Goal: Communication & Community: Share content

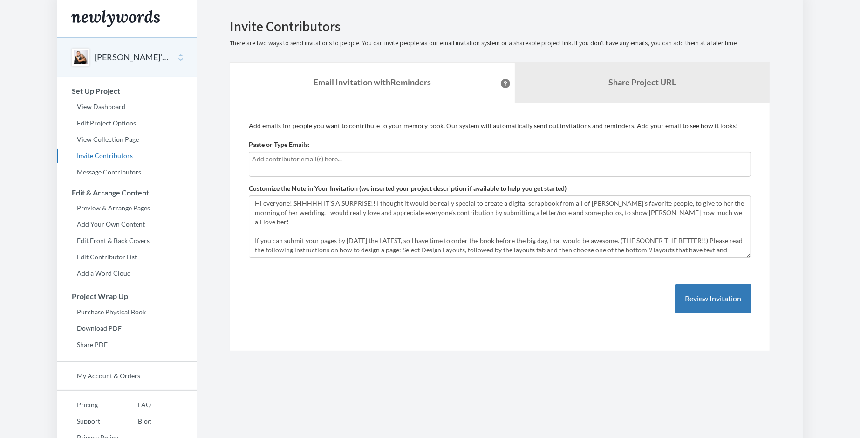
click at [431, 157] on input "text" at bounding box center [500, 159] width 496 height 10
click at [272, 168] on div at bounding box center [500, 163] width 502 height 25
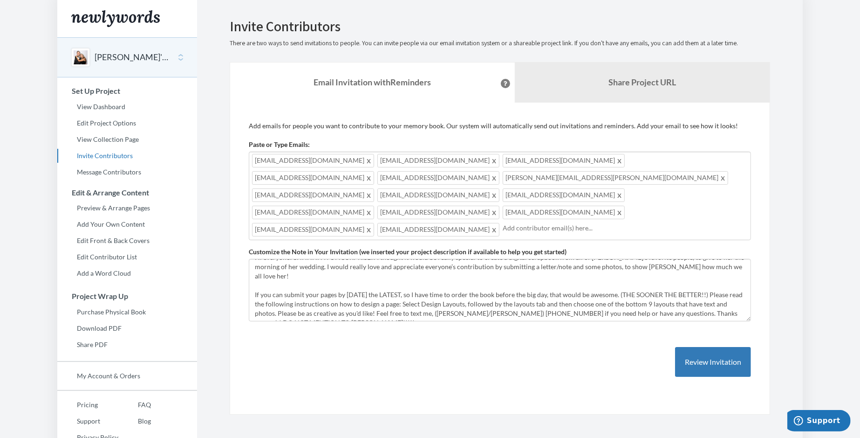
scroll to position [25, 0]
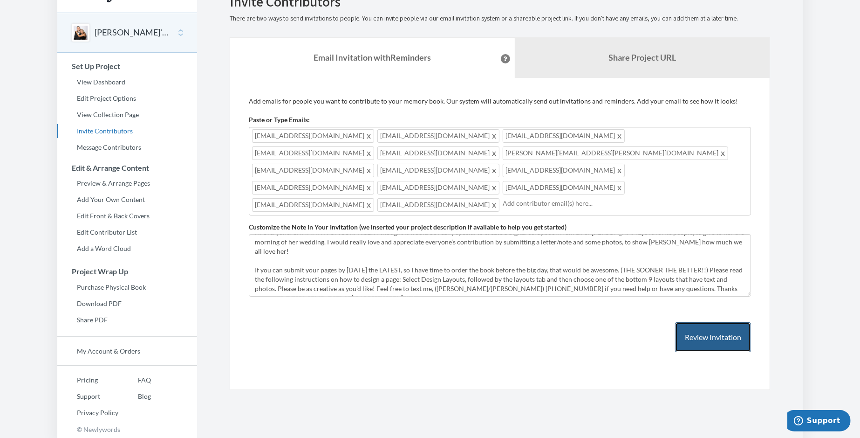
click at [684, 322] on button "Review Invitation" at bounding box center [713, 337] width 76 height 30
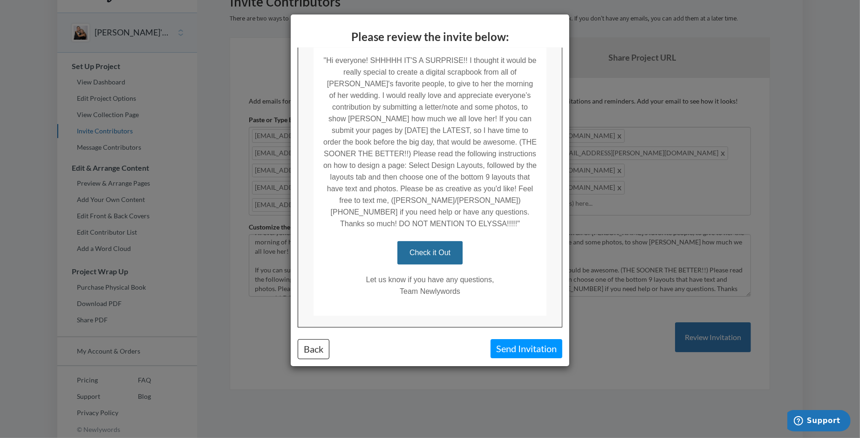
scroll to position [217, 0]
click at [323, 346] on button "Back" at bounding box center [314, 349] width 32 height 20
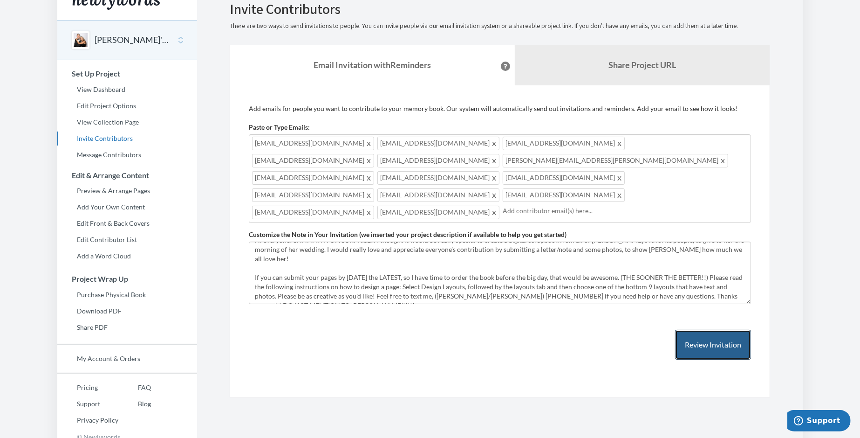
scroll to position [18, 0]
click at [736, 329] on button "Review Invitation" at bounding box center [713, 344] width 76 height 30
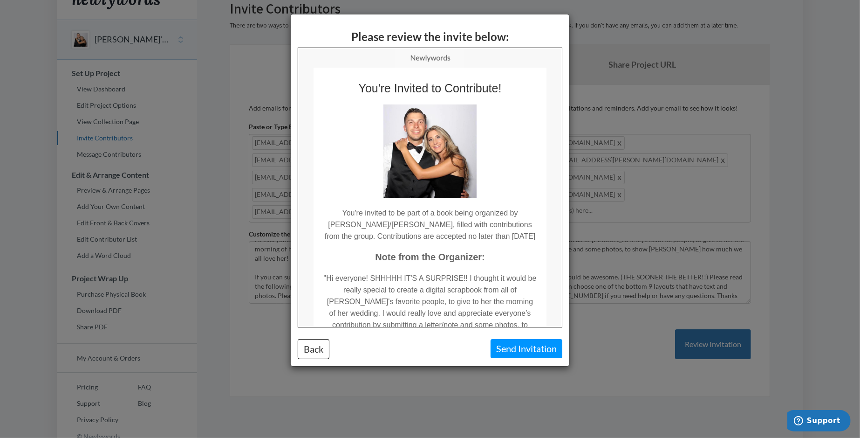
scroll to position [0, 0]
click at [510, 343] on button "Send Invitation" at bounding box center [527, 348] width 72 height 19
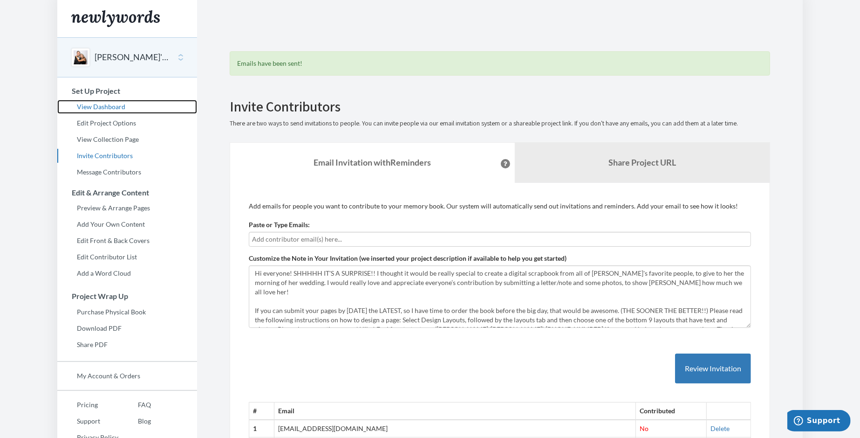
click at [110, 108] on link "View Dashboard" at bounding box center [127, 107] width 140 height 14
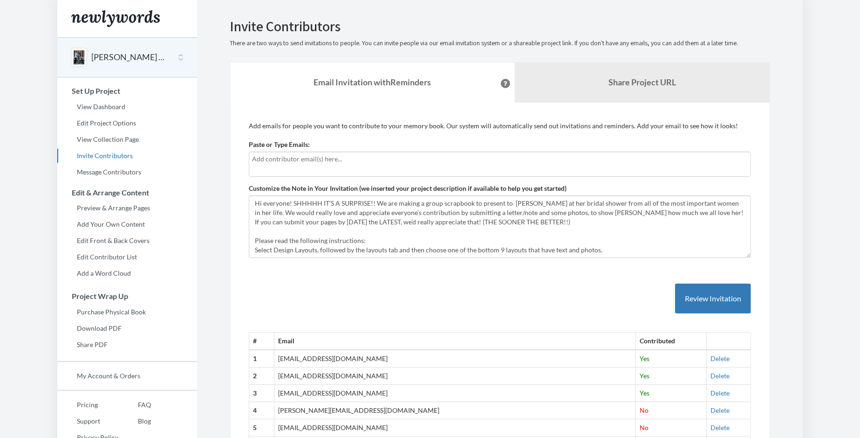
click at [297, 158] on input "text" at bounding box center [500, 159] width 496 height 10
type input "[EMAIL_ADDRESS][DOMAIN_NAME]"
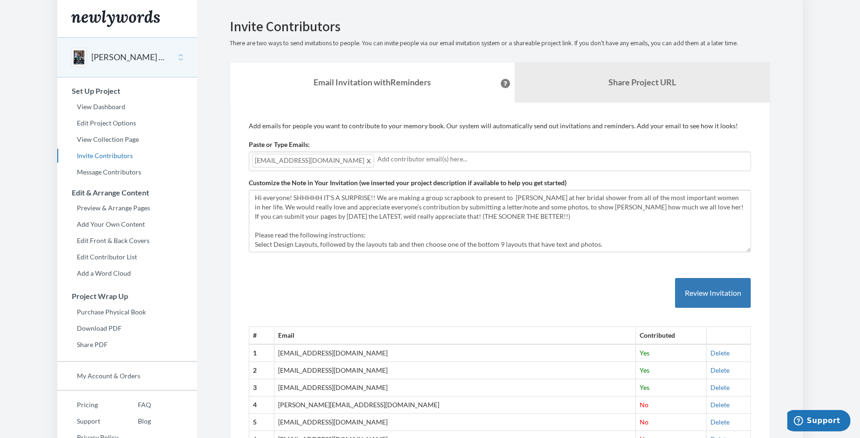
drag, startPoint x: 406, startPoint y: 159, endPoint x: 396, endPoint y: 142, distance: 20.1
click at [396, 142] on div "Paste or Type Emails: [EMAIL_ADDRESS][DOMAIN_NAME] [EMAIL_ADDRESS][DOMAIN_NAME]" at bounding box center [500, 155] width 502 height 31
drag, startPoint x: 382, startPoint y: 153, endPoint x: 277, endPoint y: 153, distance: 104.8
click at [277, 153] on div "[EMAIL_ADDRESS][DOMAIN_NAME]" at bounding box center [500, 161] width 502 height 20
click at [366, 163] on span at bounding box center [369, 160] width 7 height 11
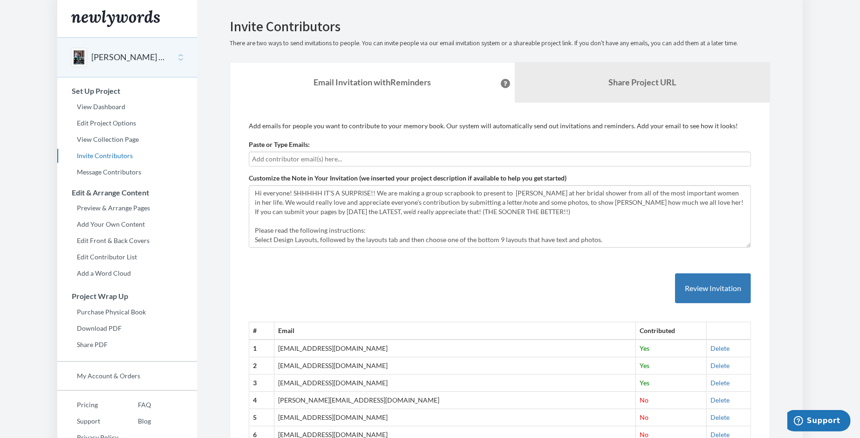
click at [107, 53] on button "[PERSON_NAME] Bridal Shower (SURPRISE) Scrapbook" at bounding box center [128, 57] width 75 height 12
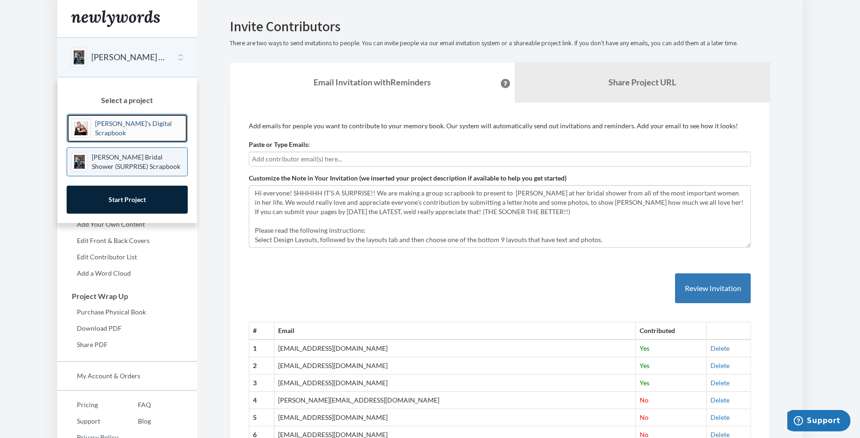
click at [118, 135] on link "[PERSON_NAME]'s Digital Scrapbook" at bounding box center [127, 128] width 121 height 29
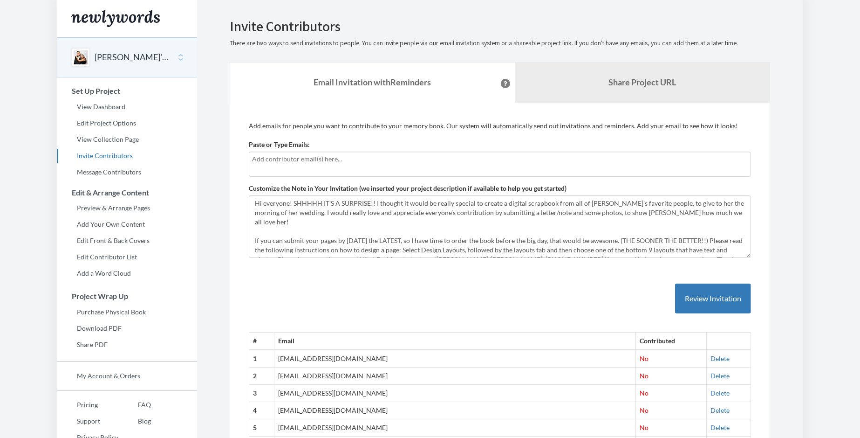
click at [295, 155] on input "text" at bounding box center [500, 159] width 496 height 10
type input "[EMAIL_ADDRESS][DOMAIN_NAME]"
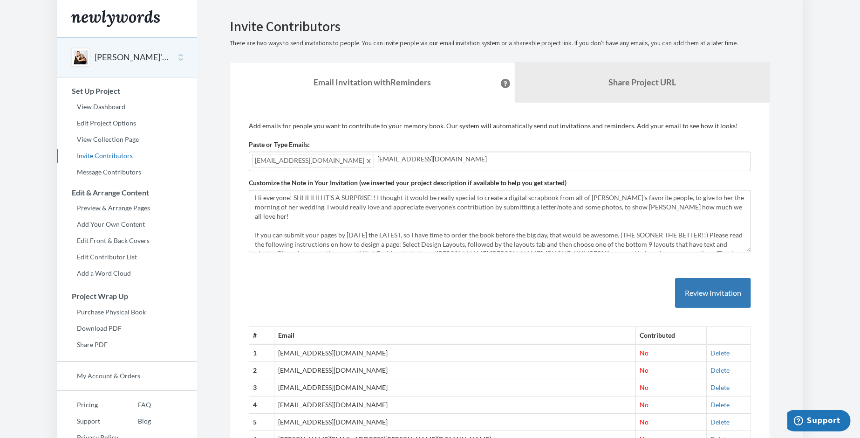
type input "gina1124@optonline.net"
click at [377, 157] on span "gina1124@optonline.net" at bounding box center [438, 161] width 122 height 14
click at [491, 159] on span at bounding box center [494, 160] width 7 height 11
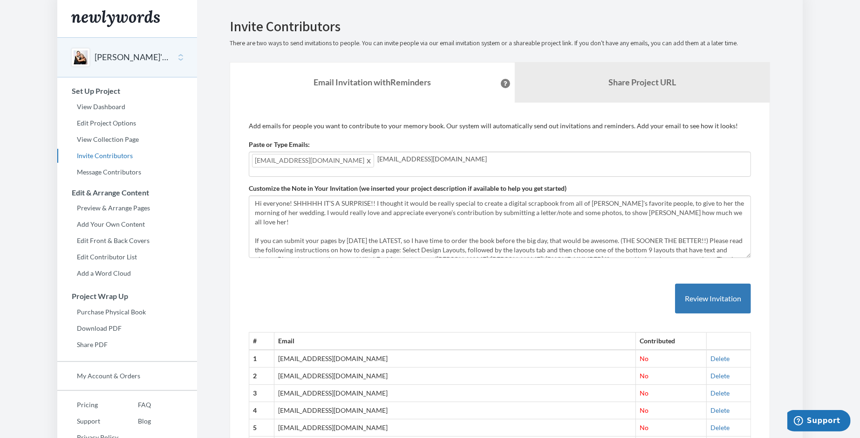
type input "gina1125@optonline.net"
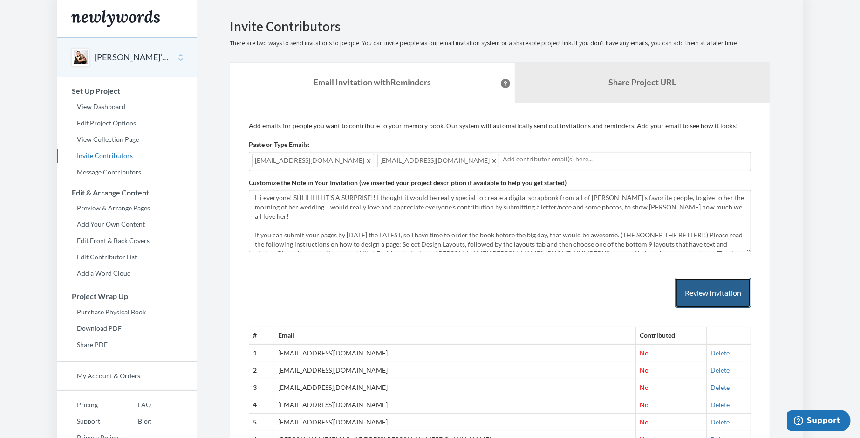
click at [733, 290] on button "Review Invitation" at bounding box center [713, 293] width 76 height 30
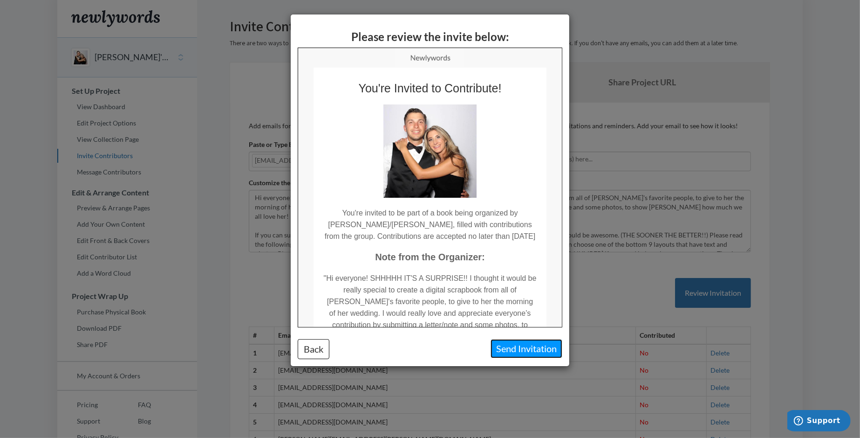
click at [502, 350] on button "Send Invitation" at bounding box center [527, 348] width 72 height 19
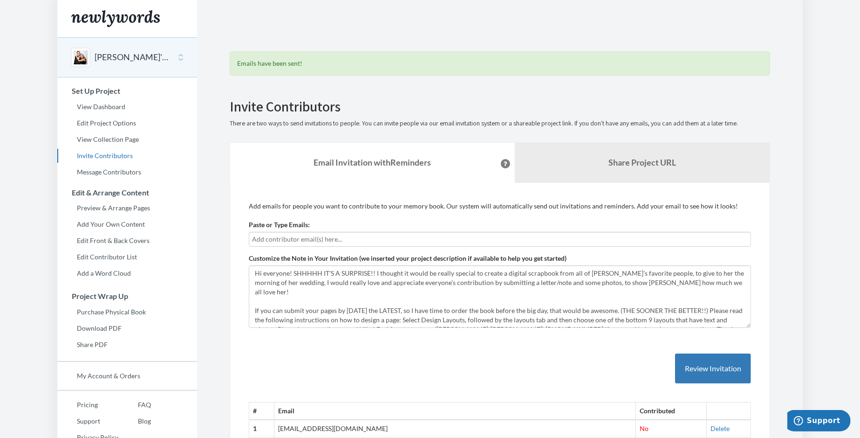
click at [314, 239] on input "text" at bounding box center [500, 239] width 496 height 10
type input "[EMAIL_ADDRESS][DOMAIN_NAME]"
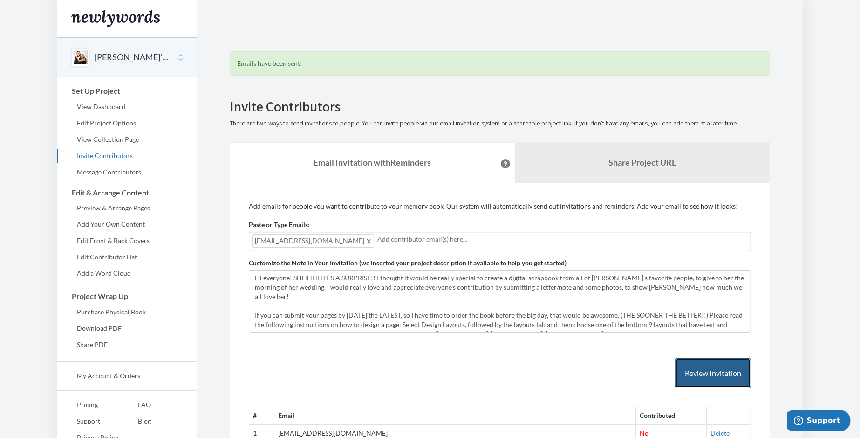
click at [702, 373] on button "Review Invitation" at bounding box center [713, 373] width 76 height 30
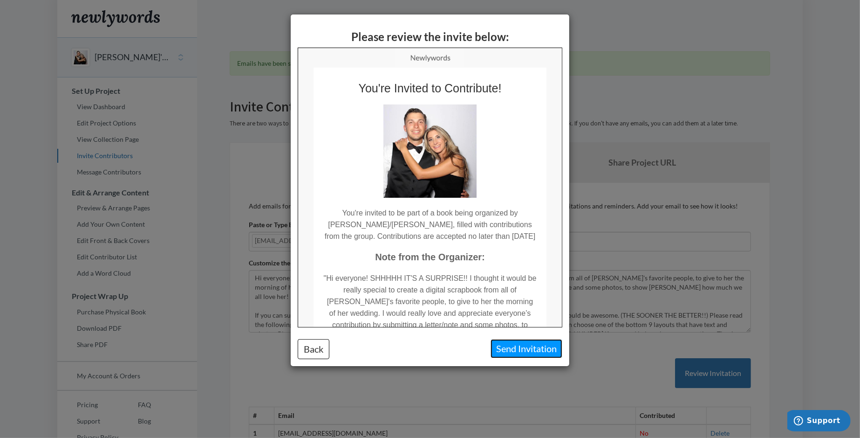
click at [541, 346] on button "Send Invitation" at bounding box center [527, 348] width 72 height 19
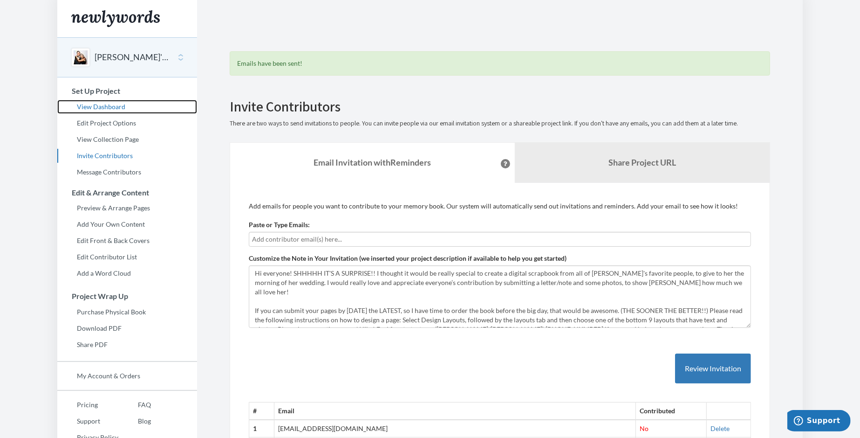
click at [130, 108] on link "View Dashboard" at bounding box center [127, 107] width 140 height 14
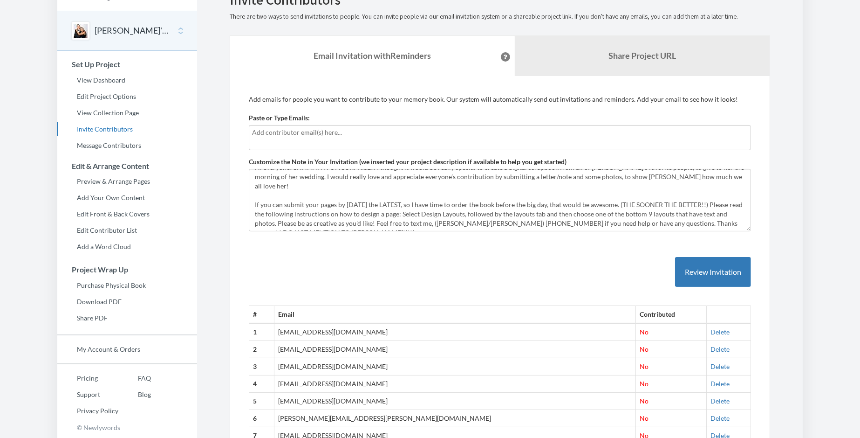
scroll to position [28, 0]
click at [291, 130] on input "text" at bounding box center [500, 131] width 496 height 10
type input "[EMAIL_ADDRESS][DOMAIN_NAME]"
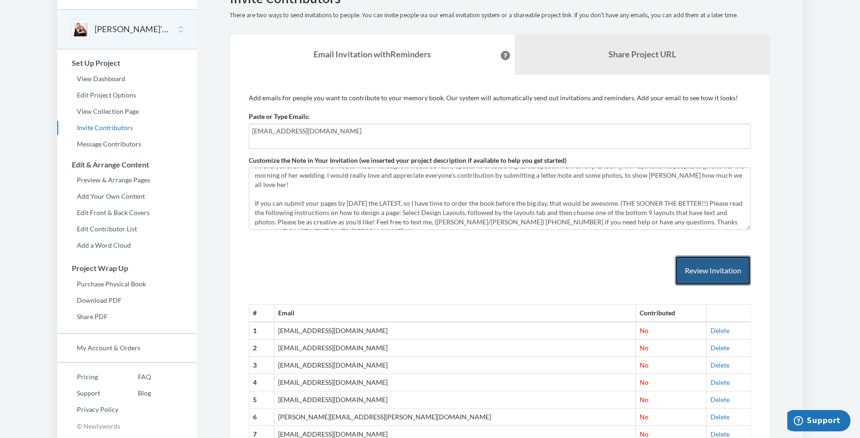
click at [702, 264] on button "Review Invitation" at bounding box center [713, 270] width 76 height 30
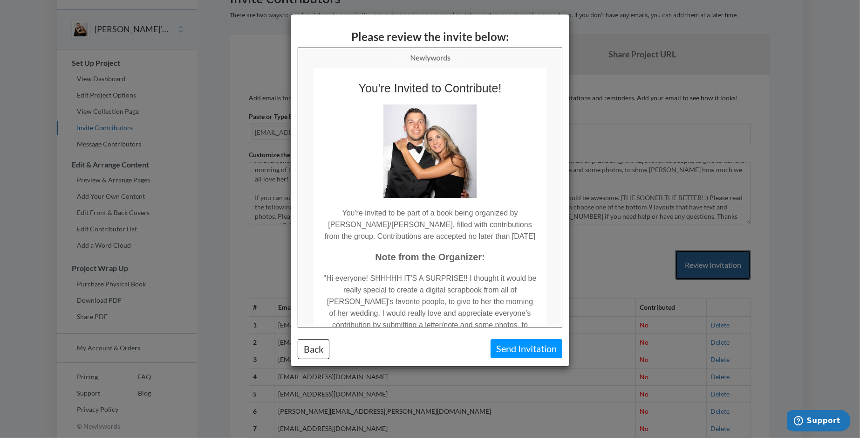
scroll to position [0, 0]
click at [513, 343] on button "Send Invitation" at bounding box center [527, 348] width 72 height 19
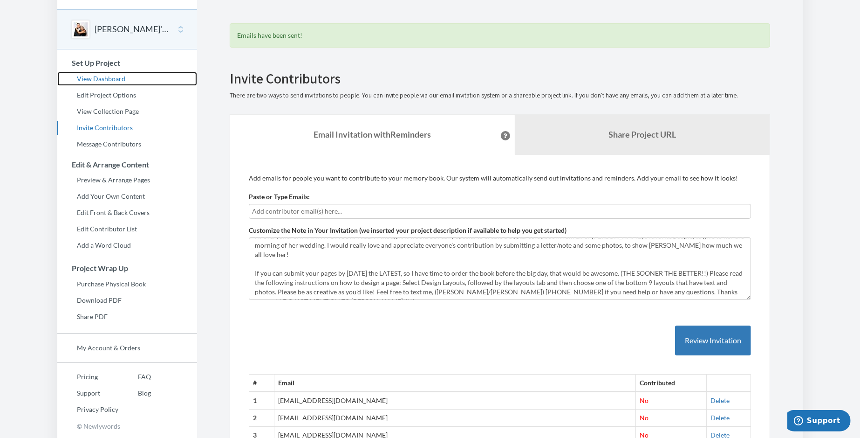
click at [120, 78] on link "View Dashboard" at bounding box center [127, 79] width 140 height 14
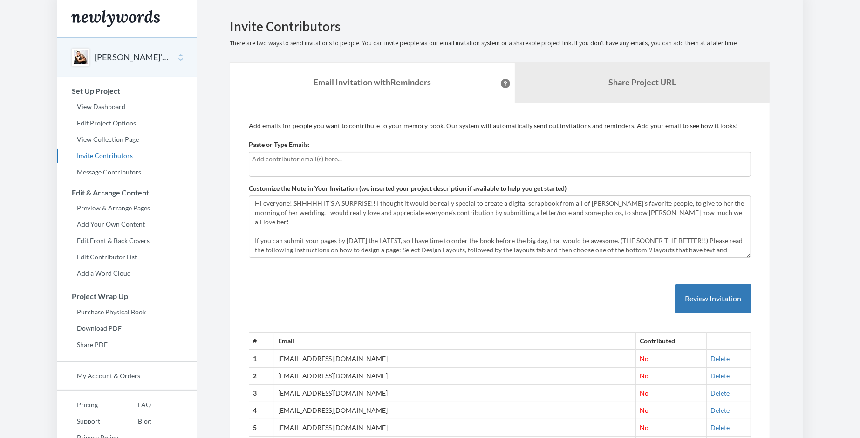
click at [308, 164] on div at bounding box center [500, 163] width 502 height 25
type input "[PERSON_NAME][EMAIL_ADDRESS][PERSON_NAME][DOMAIN_NAME]"
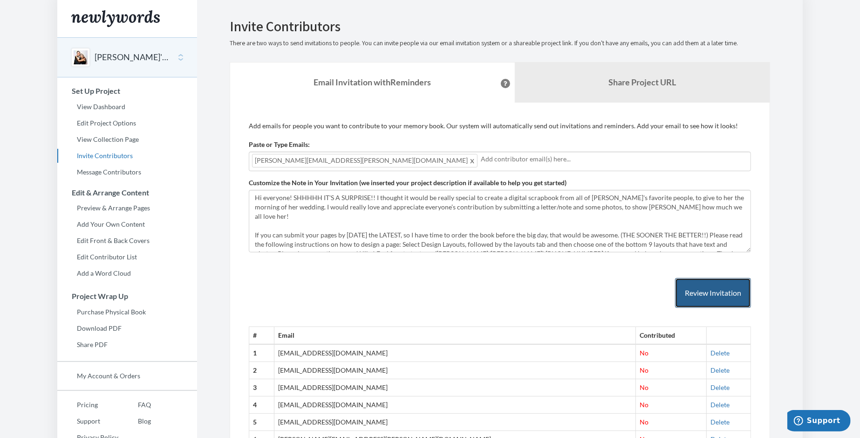
click at [726, 287] on button "Review Invitation" at bounding box center [713, 293] width 76 height 30
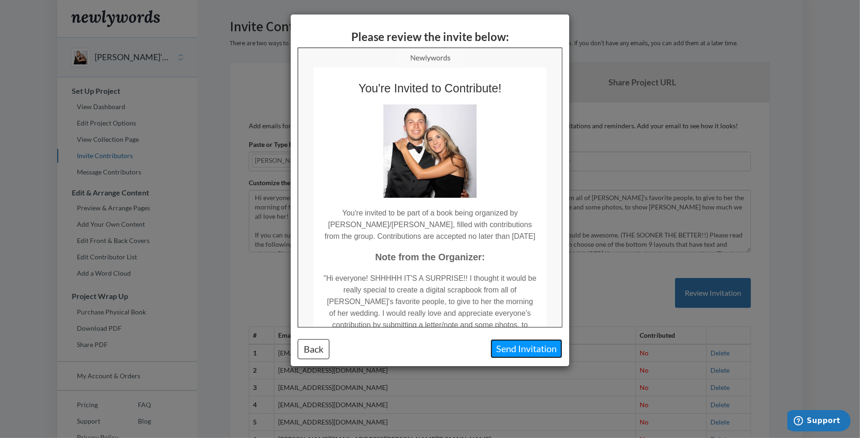
click at [524, 343] on button "Send Invitation" at bounding box center [527, 348] width 72 height 19
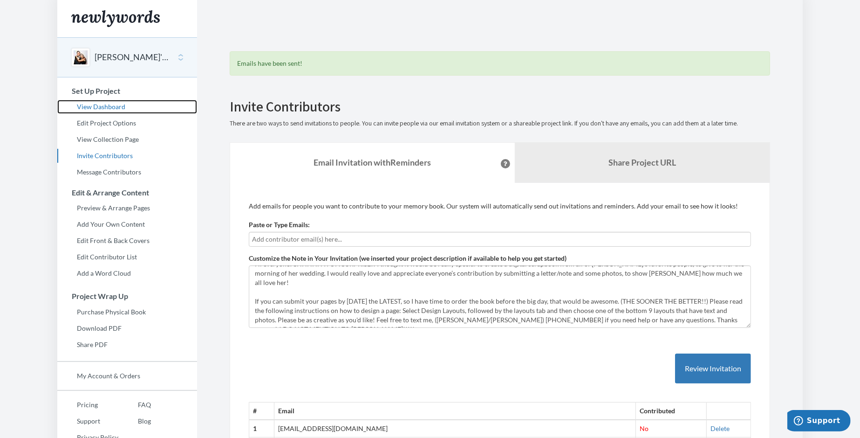
click at [101, 103] on link "View Dashboard" at bounding box center [127, 107] width 140 height 14
